Goal: Task Accomplishment & Management: Manage account settings

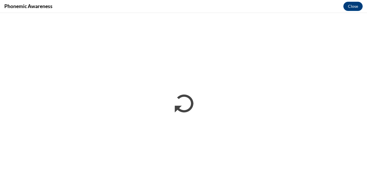
click at [238, 8] on div "Phonemic Awareness Close" at bounding box center [183, 6] width 367 height 13
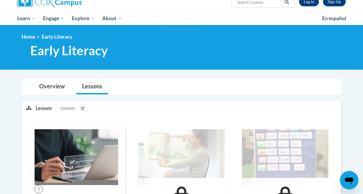
scroll to position [50, 0]
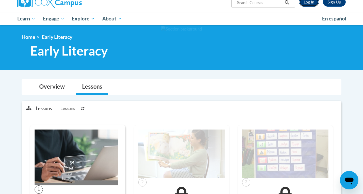
click at [312, 4] on link "Log In" at bounding box center [309, 1] width 20 height 9
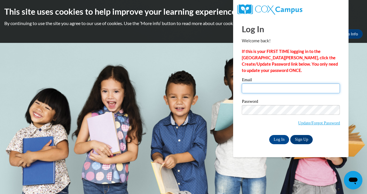
type input "[EMAIL_ADDRESS][DOMAIN_NAME]"
click at [257, 85] on input "[EMAIL_ADDRESS][DOMAIN_NAME]" at bounding box center [291, 89] width 98 height 10
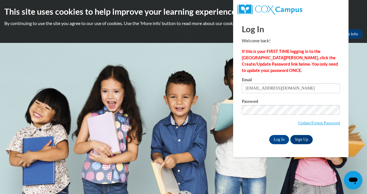
click at [244, 151] on div "Log In Welcome back! If this is your FIRST TIME logging in to the [GEOGRAPHIC_D…" at bounding box center [291, 87] width 124 height 140
click at [275, 141] on input "Log In" at bounding box center [279, 139] width 20 height 9
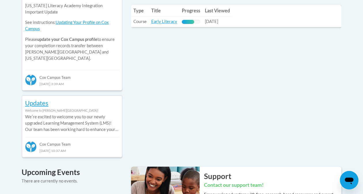
scroll to position [287, 0]
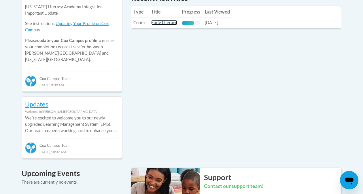
click at [166, 25] on link "Early Literacy" at bounding box center [164, 22] width 26 height 5
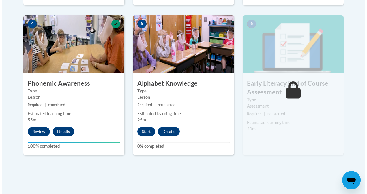
scroll to position [337, 0]
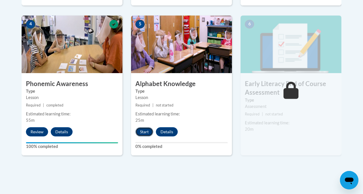
click at [143, 130] on button "Start" at bounding box center [144, 131] width 18 height 9
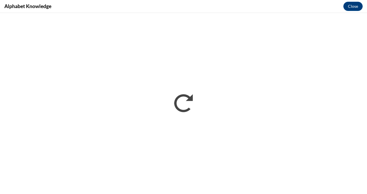
scroll to position [0, 0]
